Goal: Navigation & Orientation: Find specific page/section

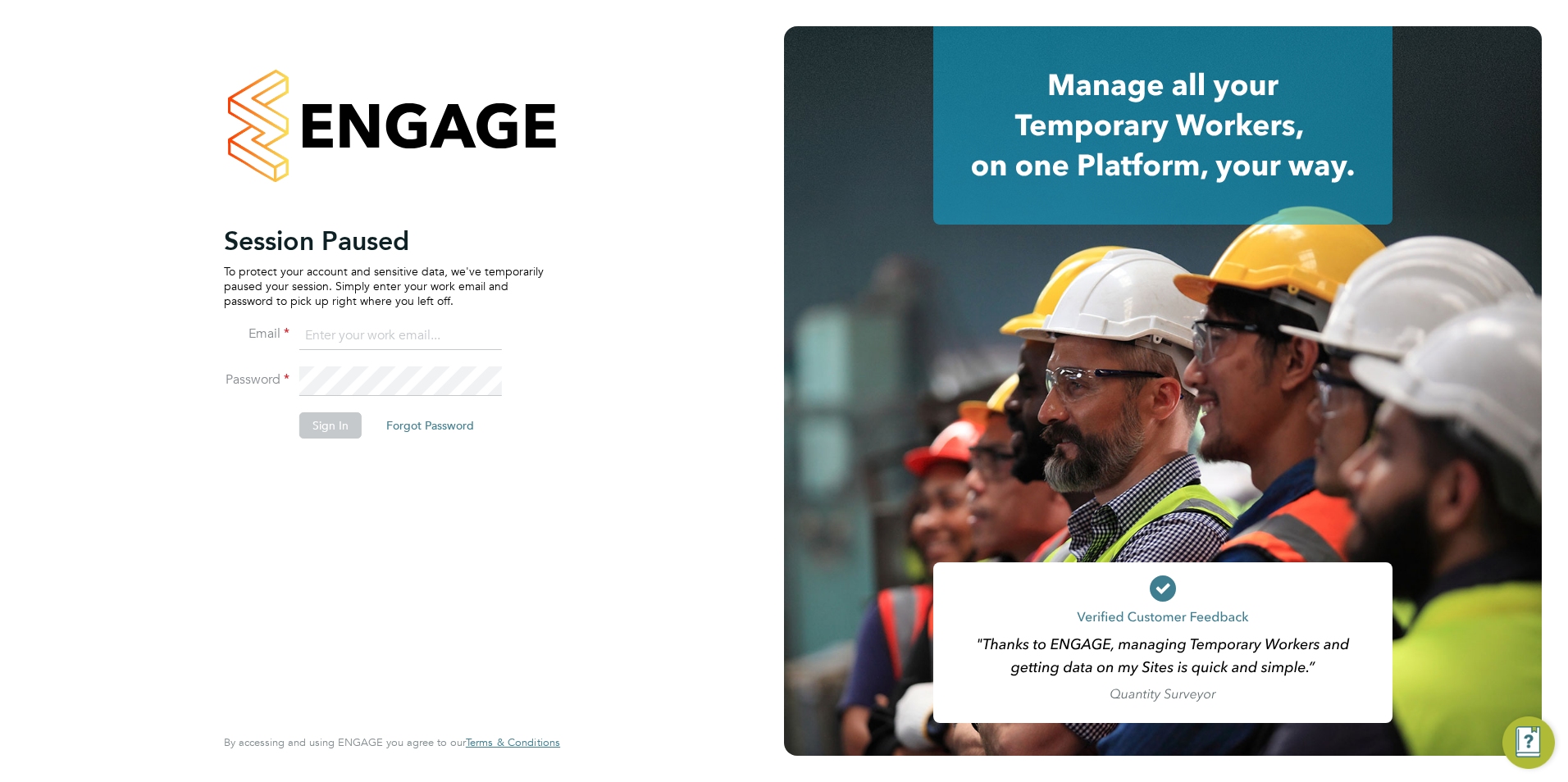
type input "Avais@Carbonrecruitment.co.uk"
click at [336, 417] on button "Sign In" at bounding box center [330, 424] width 63 height 26
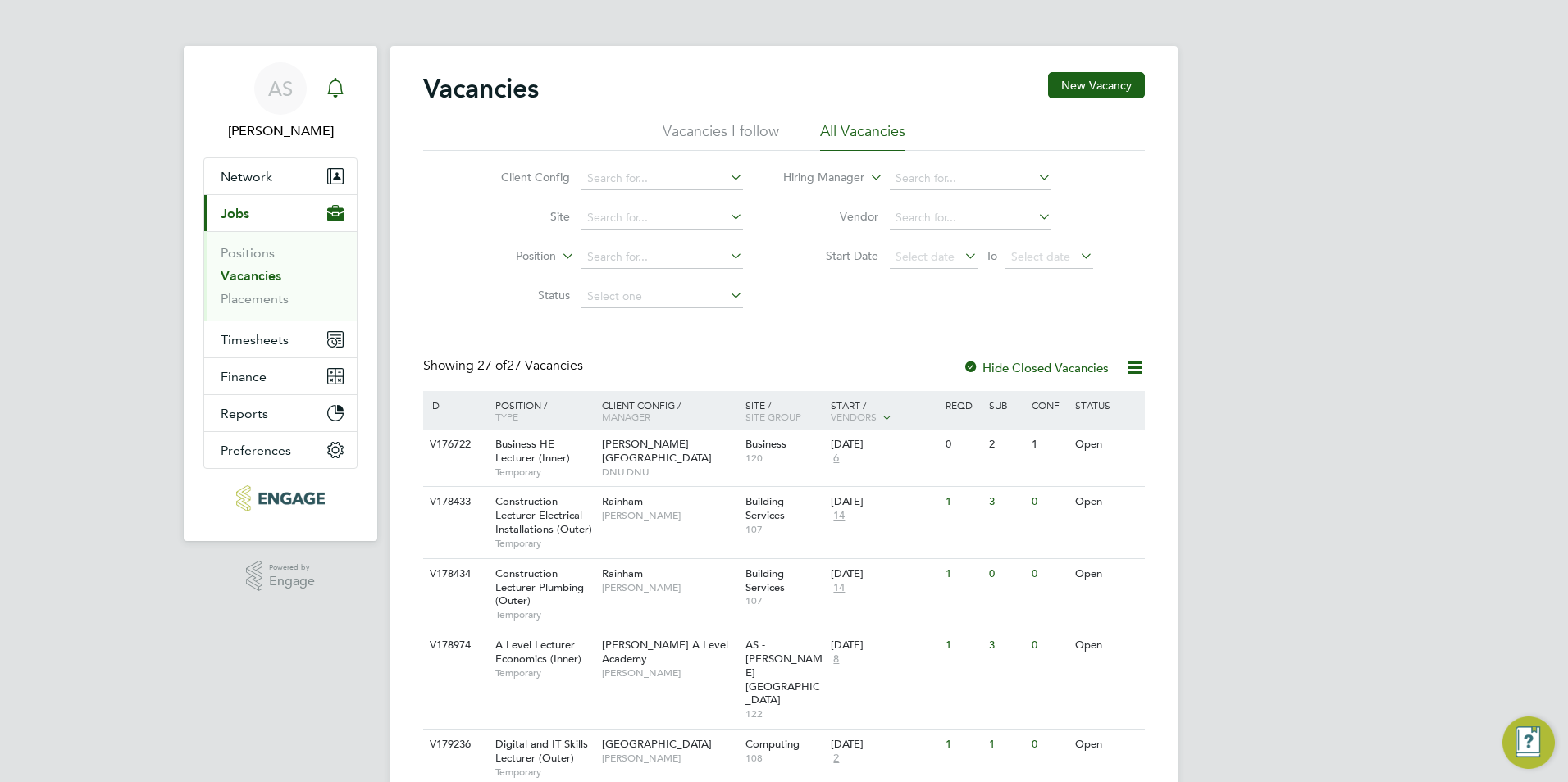
click at [338, 86] on icon "Main navigation" at bounding box center [335, 88] width 20 height 20
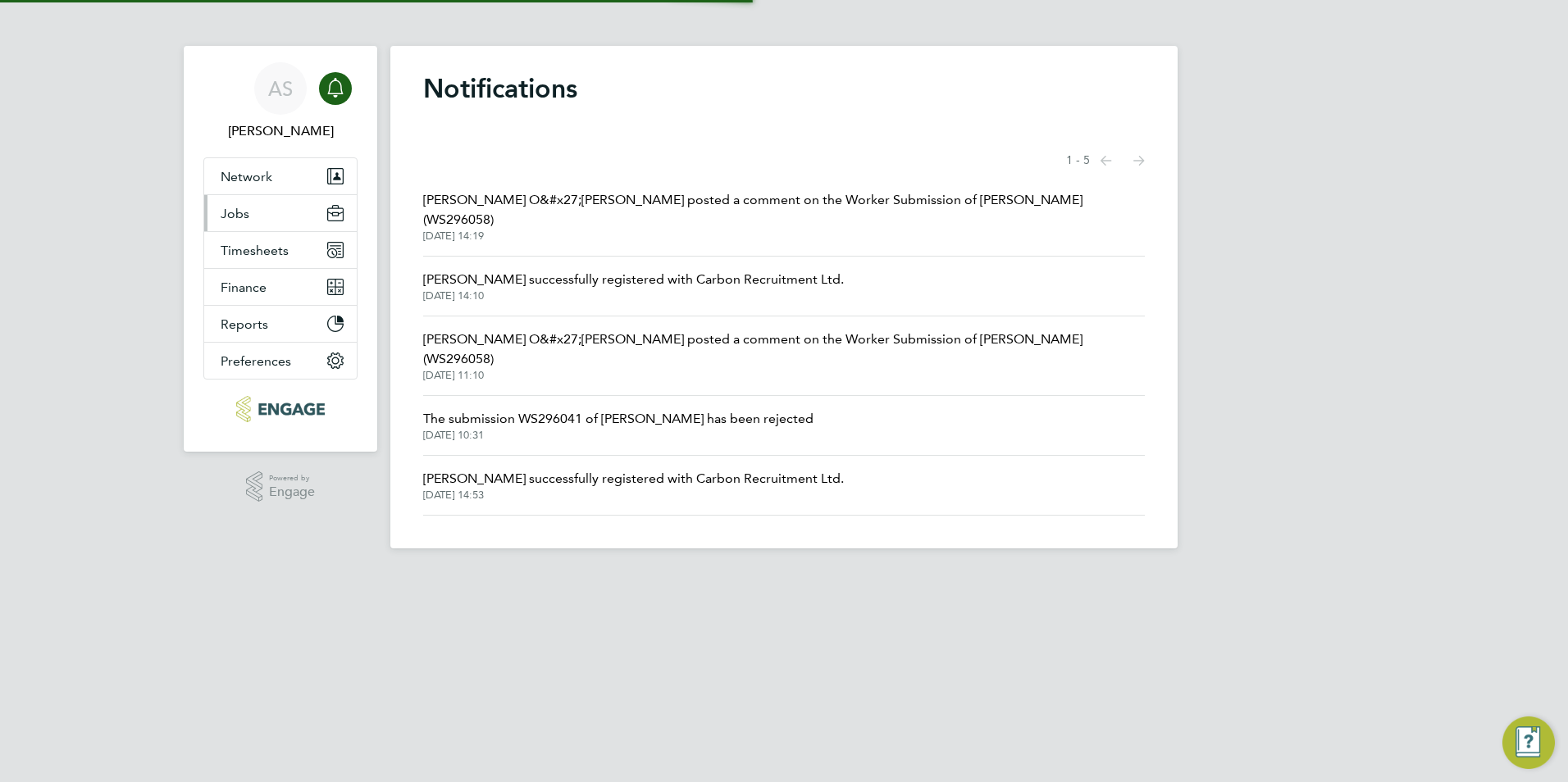
click at [292, 205] on button "Jobs" at bounding box center [280, 213] width 152 height 36
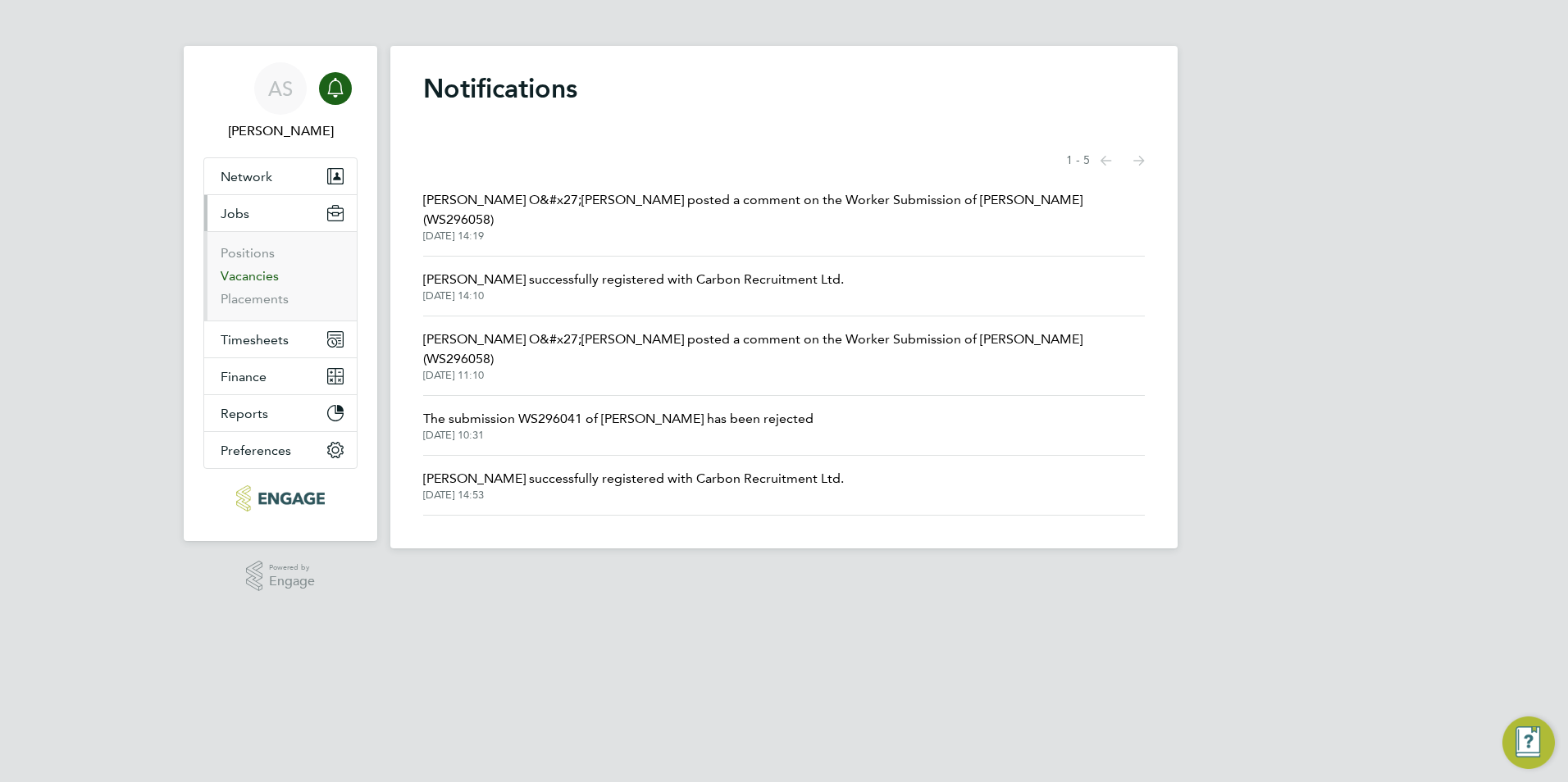
click at [247, 272] on link "Vacancies" at bounding box center [250, 276] width 59 height 16
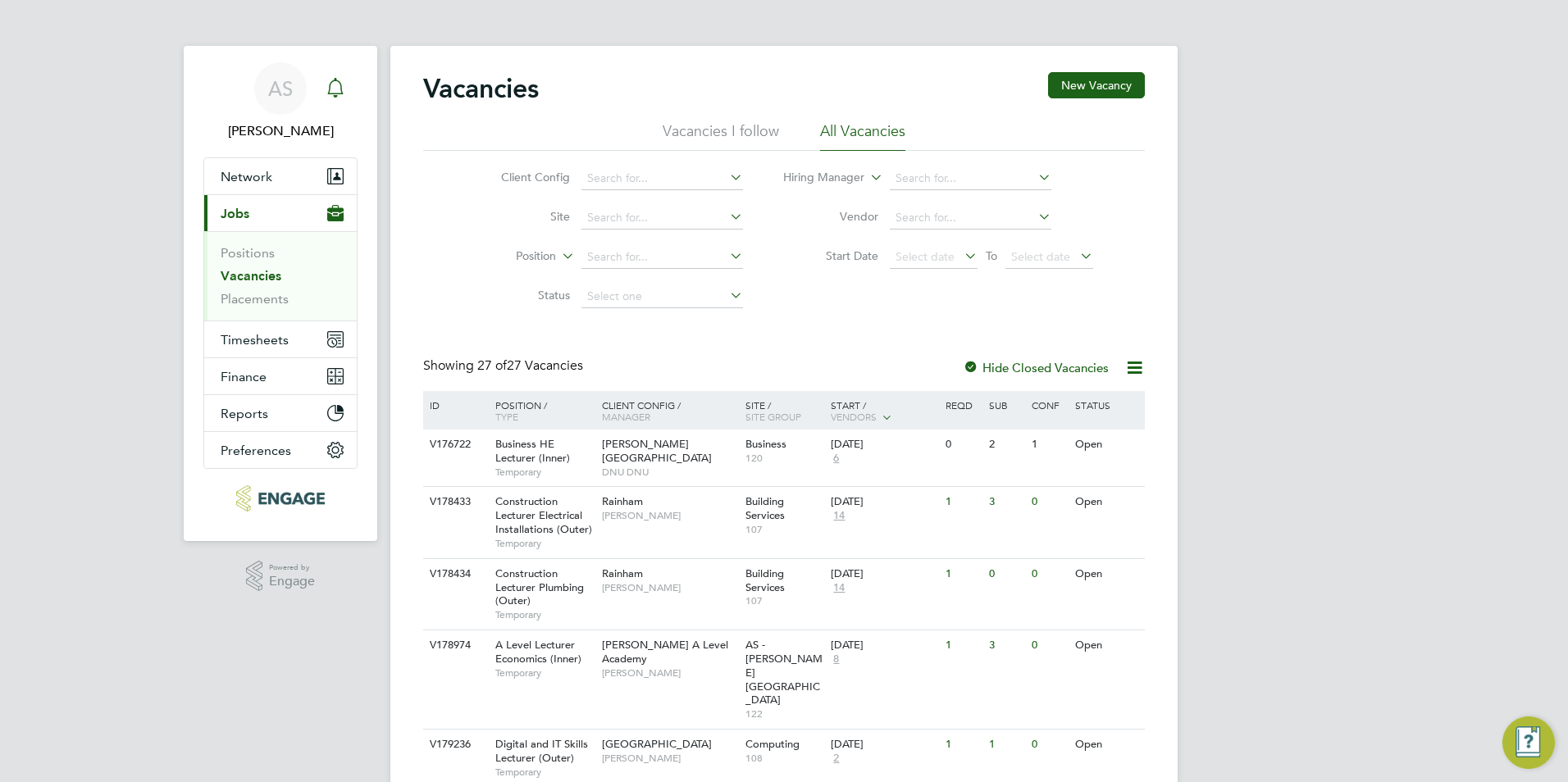
click at [328, 105] on link "Notifications" at bounding box center [335, 89] width 33 height 53
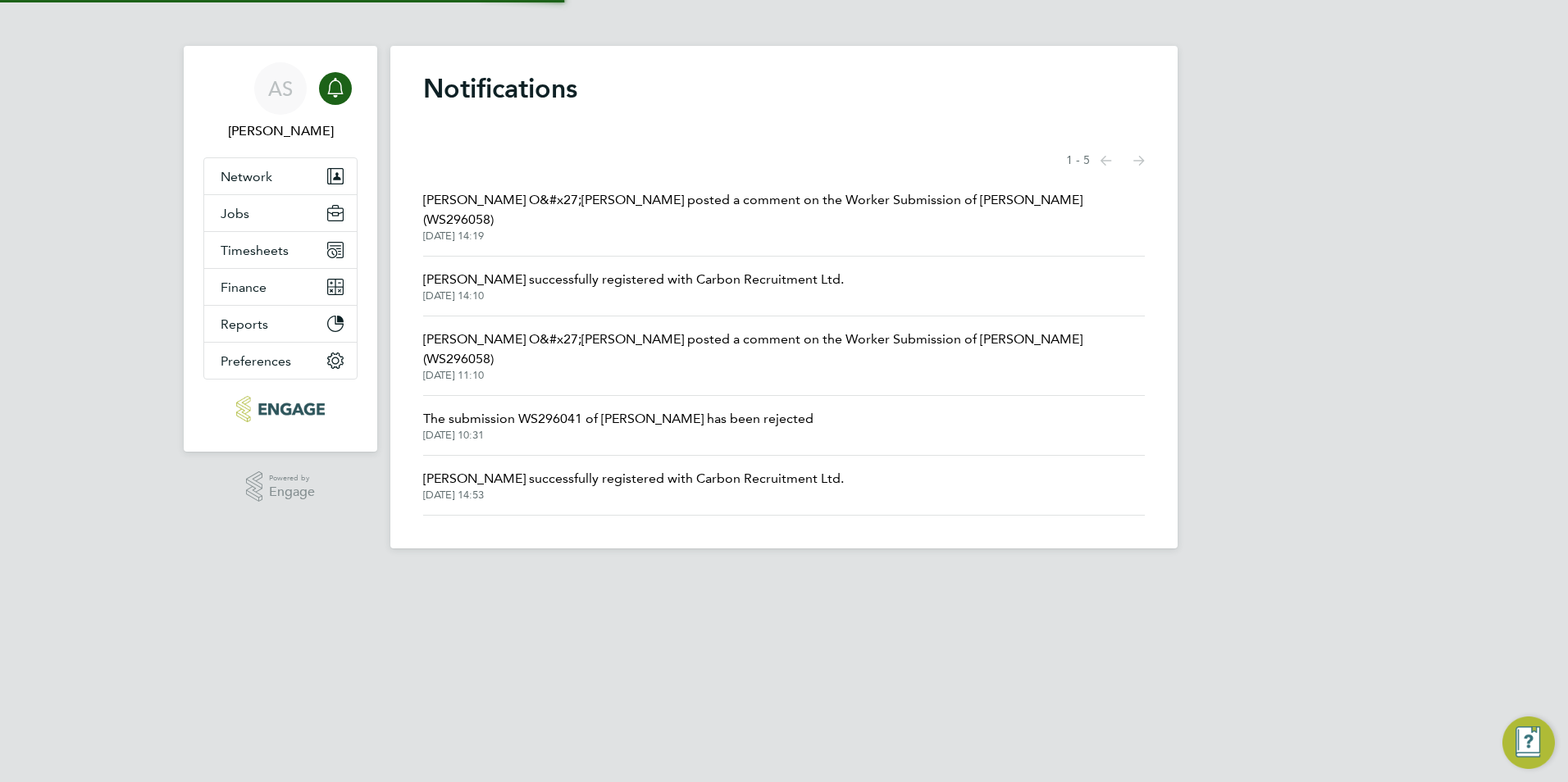
click at [591, 230] on span "[DATE] 14:19" at bounding box center [783, 236] width 721 height 13
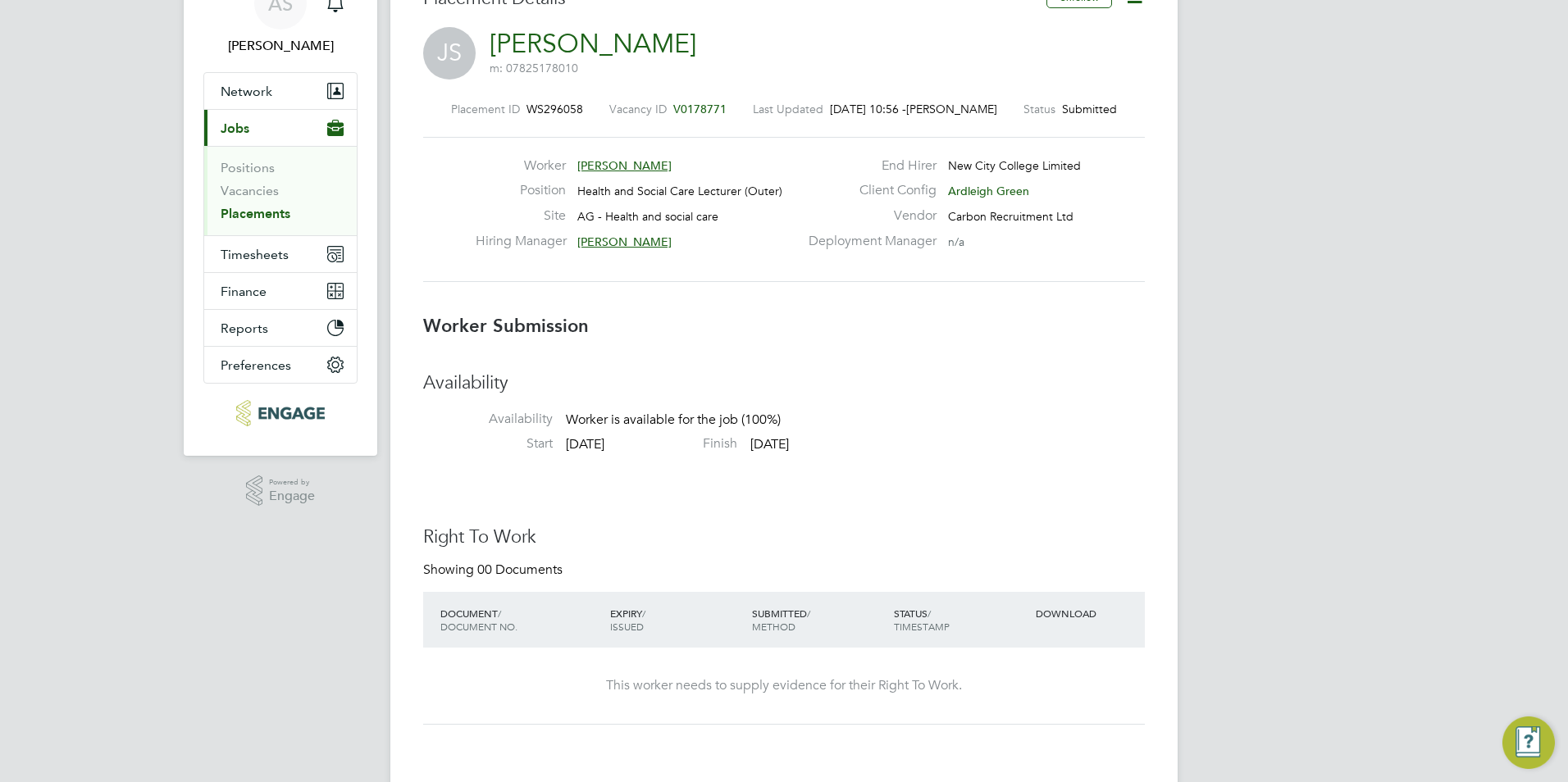
scroll to position [164, 0]
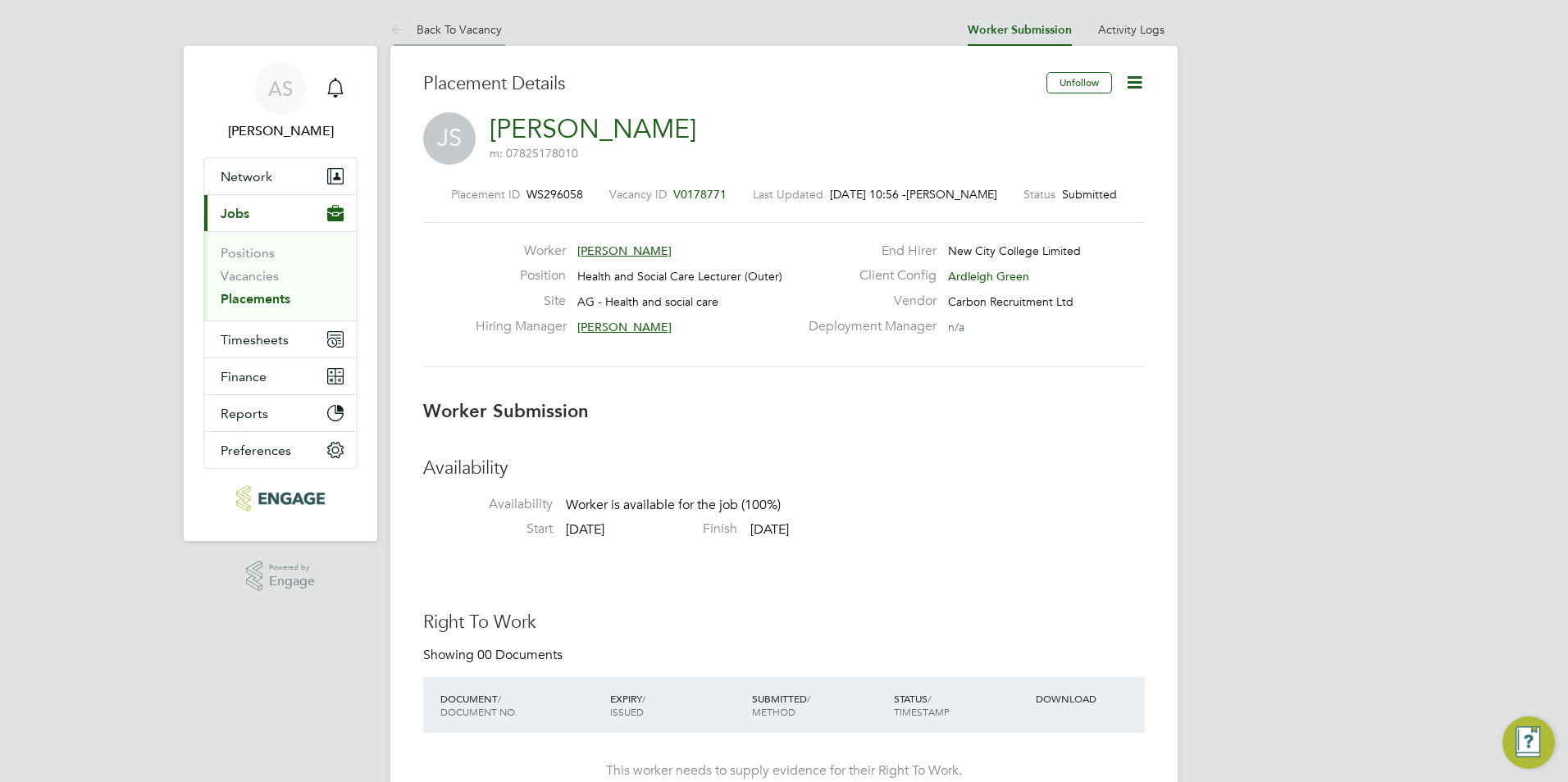
click at [425, 40] on li "Back To Vacancy" at bounding box center [445, 29] width 111 height 33
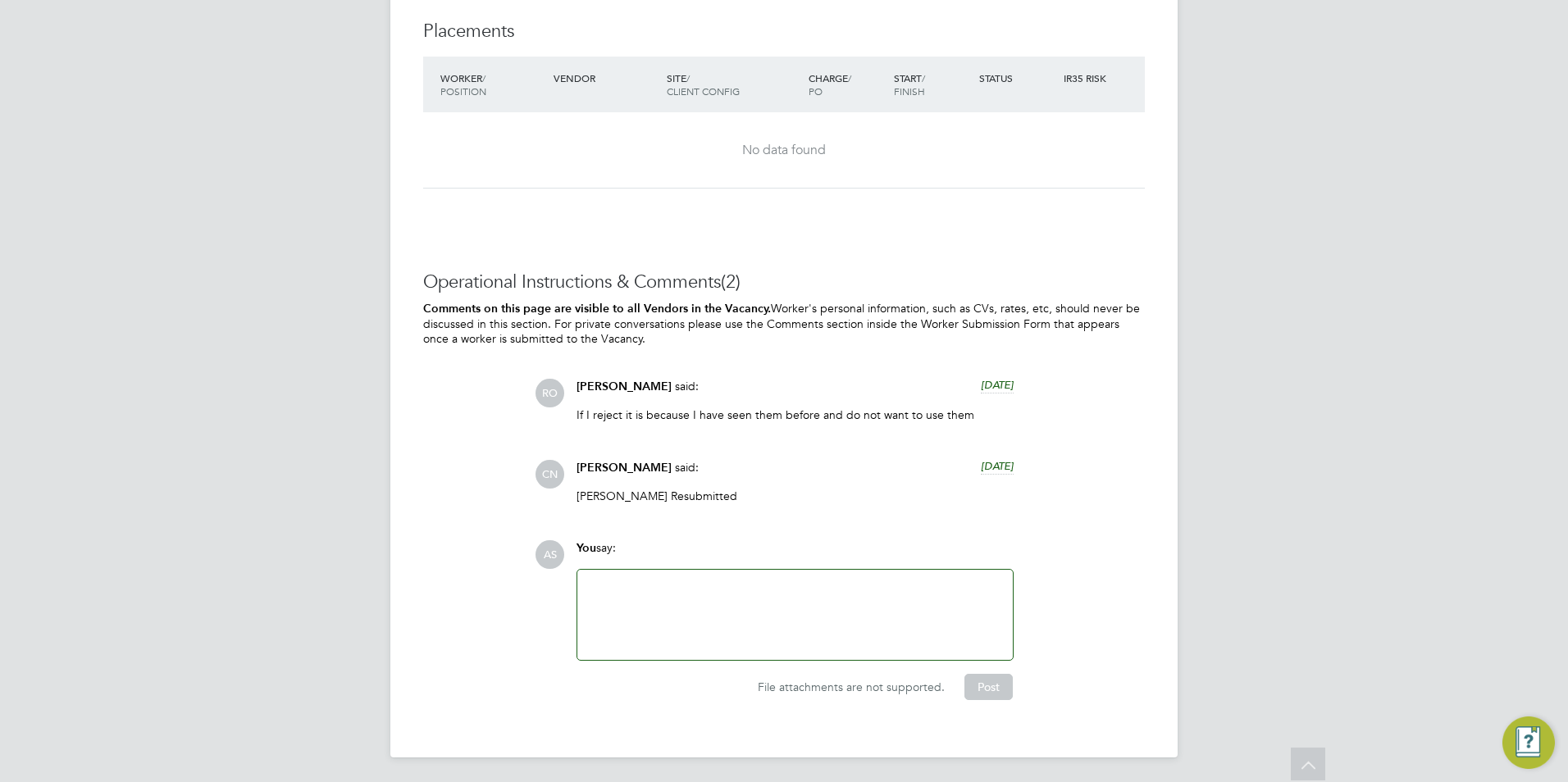
click at [613, 460] on span "[PERSON_NAME]" at bounding box center [624, 467] width 95 height 14
